Goal: Task Accomplishment & Management: Manage account settings

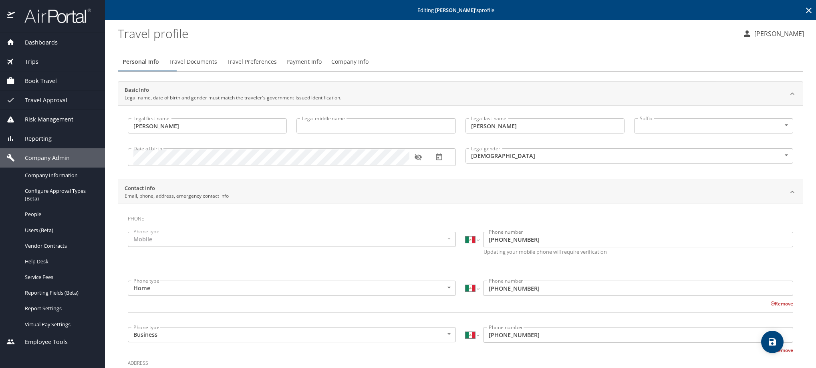
select select "MX"
select select "US"
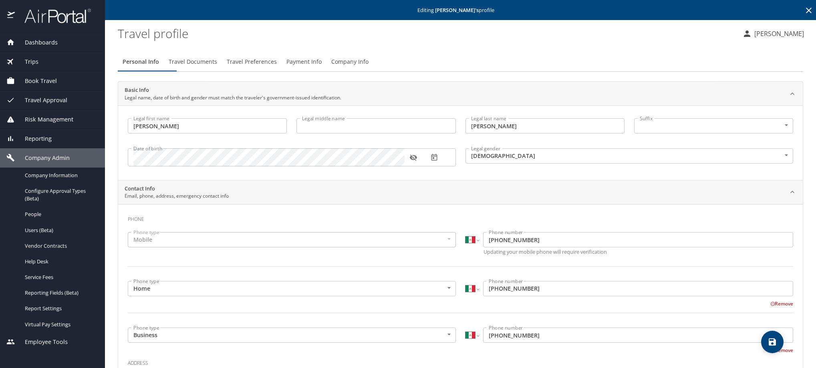
click at [277, 67] on span "Travel Preferences" at bounding box center [252, 62] width 50 height 10
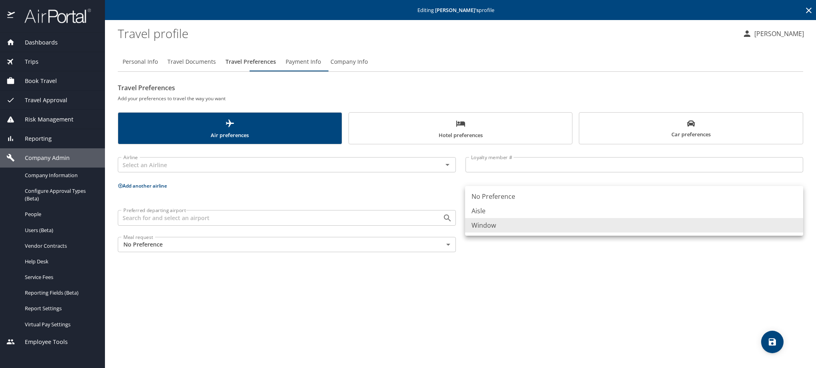
click at [540, 235] on body "Dashboards AirPortal 360™ Manager My Travel Dashboard Trips Airtinerary® Lookup…" at bounding box center [408, 184] width 816 height 368
click at [512, 213] on li "Aisle" at bounding box center [634, 211] width 338 height 14
type input "Aisle"
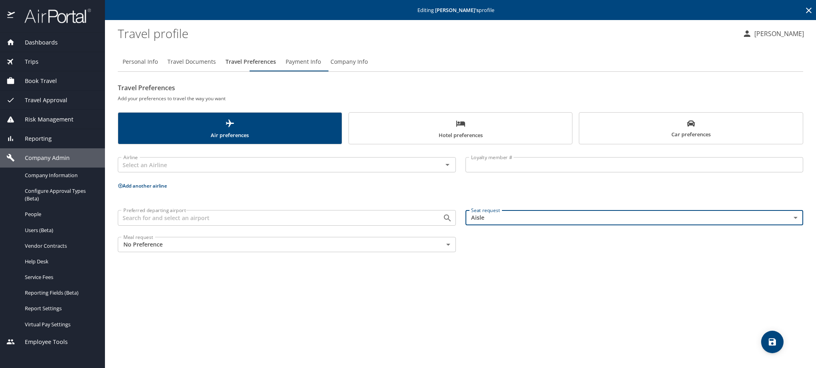
click at [763, 344] on span "save" at bounding box center [772, 342] width 22 height 10
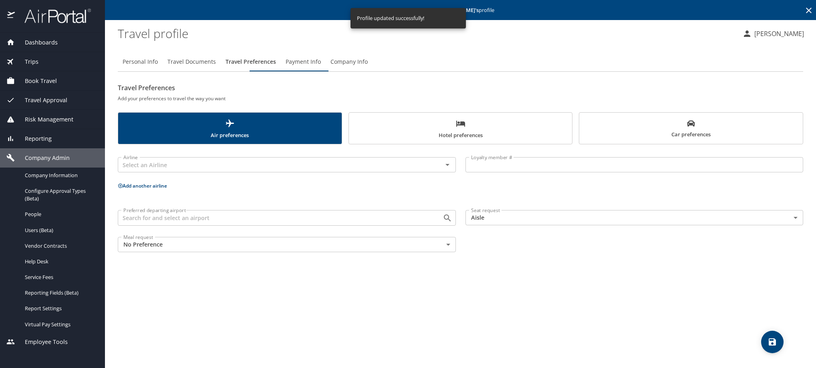
click at [808, 14] on icon at bounding box center [809, 11] width 10 height 10
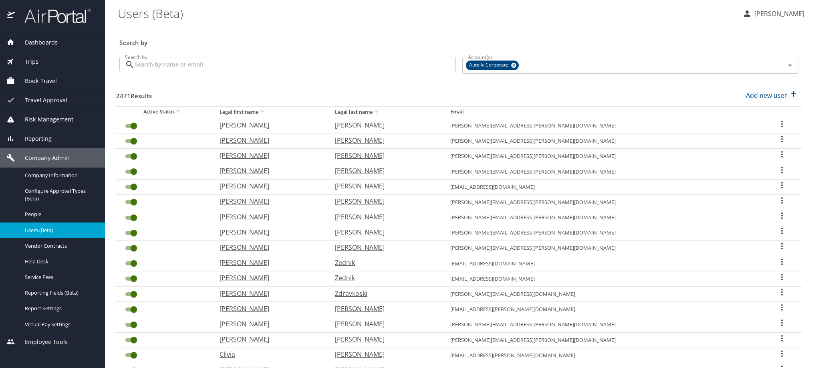
click at [260, 72] on input "Search by" at bounding box center [295, 64] width 321 height 15
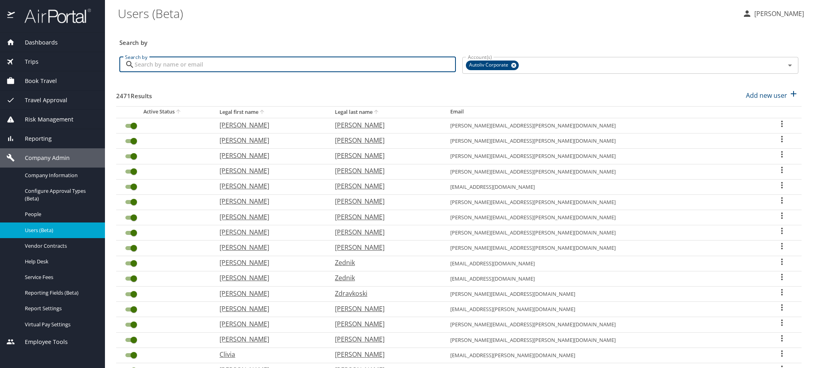
paste input "[PERSON_NAME][EMAIL_ADDRESS][PERSON_NAME][DOMAIN_NAME]"
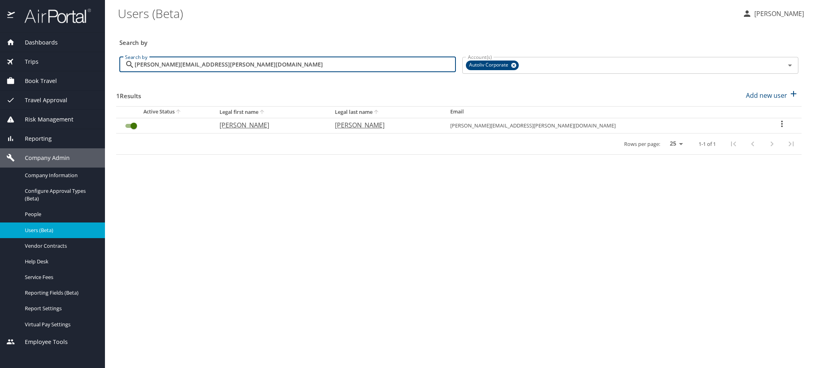
type input "[PERSON_NAME][EMAIL_ADDRESS][PERSON_NAME][DOMAIN_NAME]"
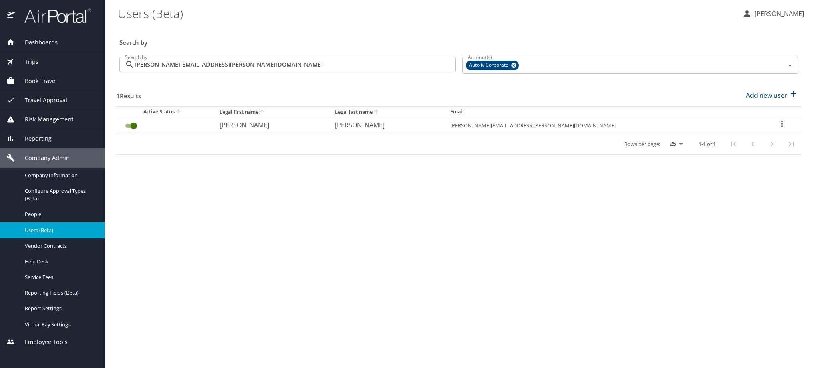
click at [777, 129] on icon "User Search Table" at bounding box center [782, 124] width 10 height 10
click at [736, 141] on li "View profile" at bounding box center [716, 140] width 116 height 14
select select "US"
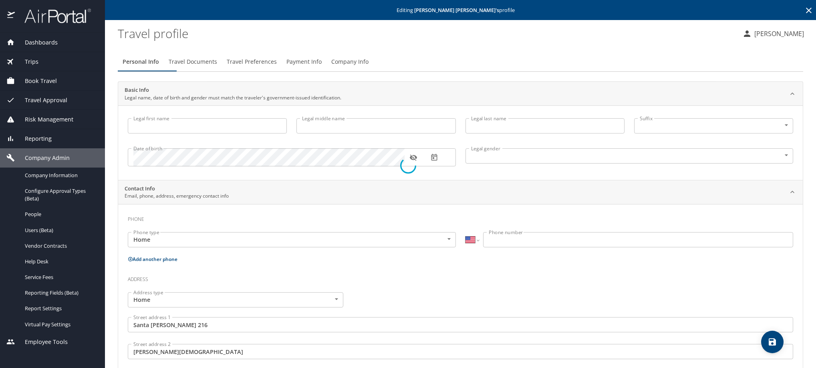
type input "[PERSON_NAME]"
type input "[DEMOGRAPHIC_DATA]"
type input "[PERSON_NAME]"
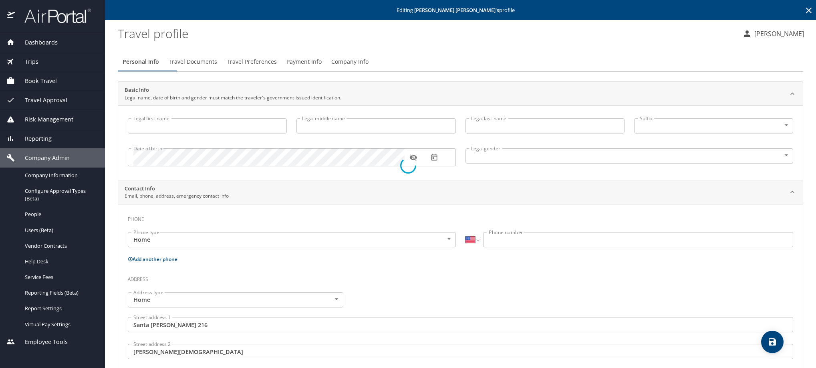
type input "[PERSON_NAME]"
select select "MX"
type input "722 114 6890"
type input "[PERSON_NAME][EMAIL_ADDRESS][PERSON_NAME][PERSON_NAME][DOMAIN_NAME]"
type input "[GEOGRAPHIC_DATA]"
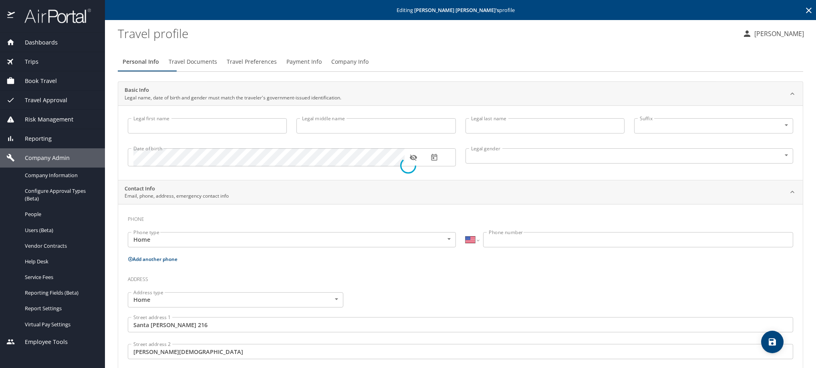
type input "[GEOGRAPHIC_DATA]"
select select "MX"
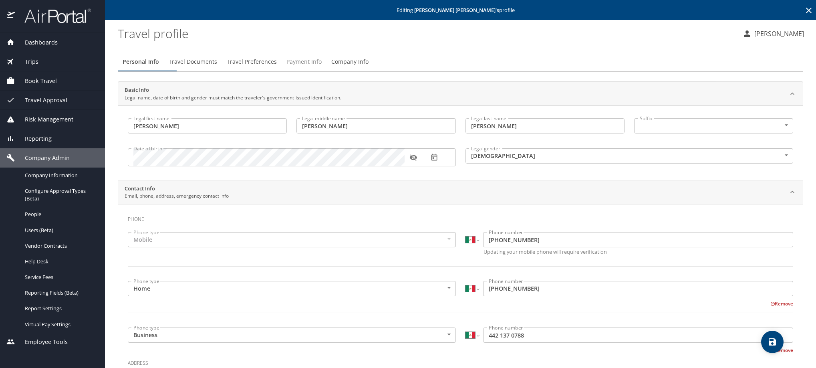
click at [322, 67] on span "Payment Info" at bounding box center [304, 62] width 35 height 10
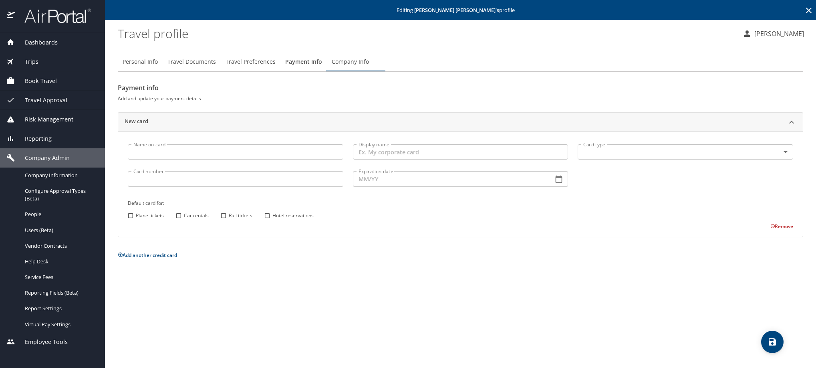
click at [810, 12] on icon at bounding box center [809, 11] width 10 height 10
